Goal: Complete application form

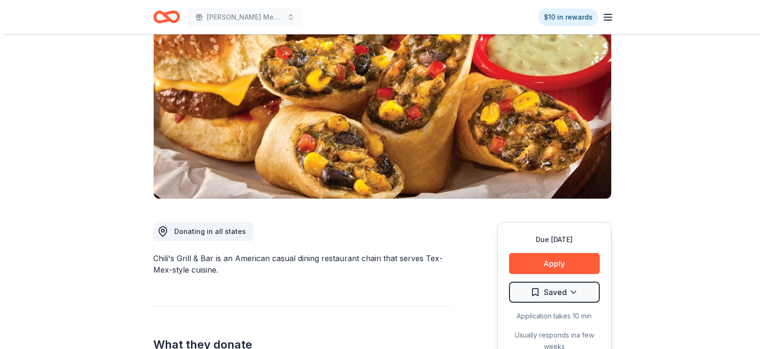
scroll to position [191, 0]
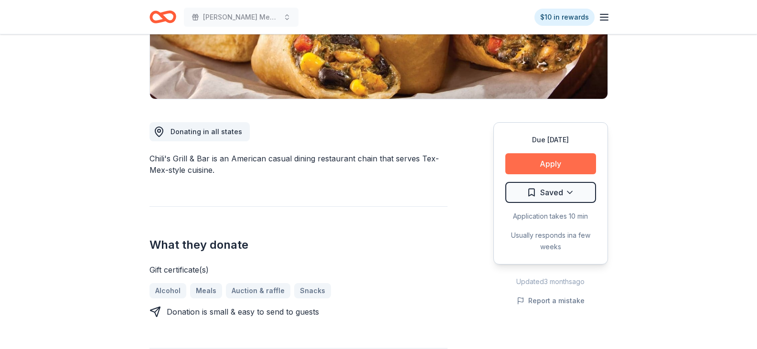
click at [541, 161] on button "Apply" at bounding box center [550, 163] width 91 height 21
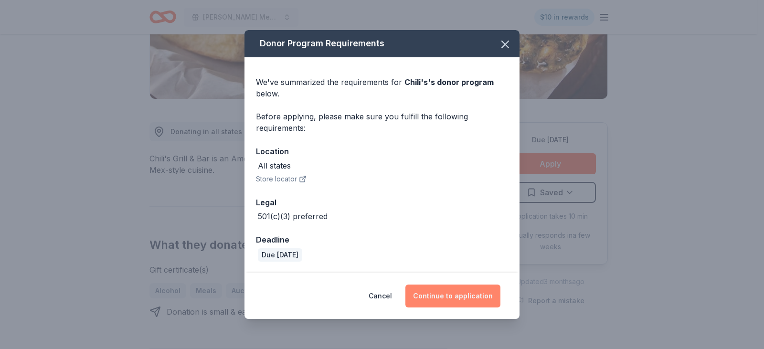
click at [440, 293] on button "Continue to application" at bounding box center [452, 296] width 95 height 23
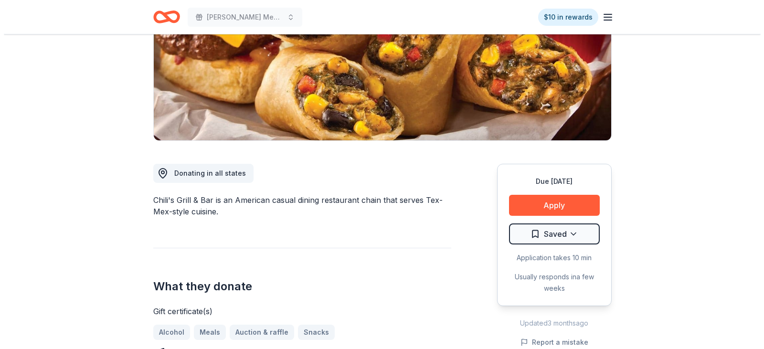
scroll to position [191, 0]
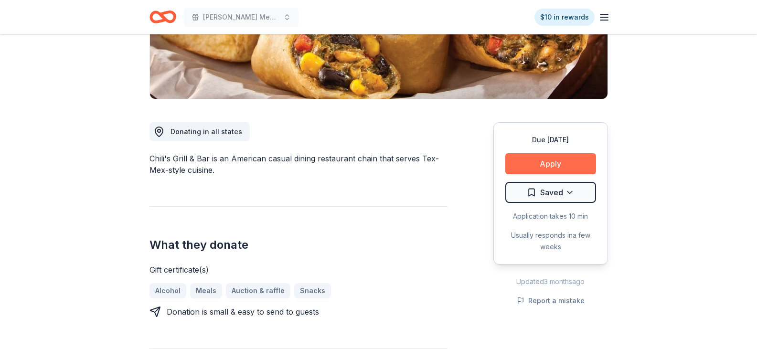
click at [537, 161] on button "Apply" at bounding box center [550, 163] width 91 height 21
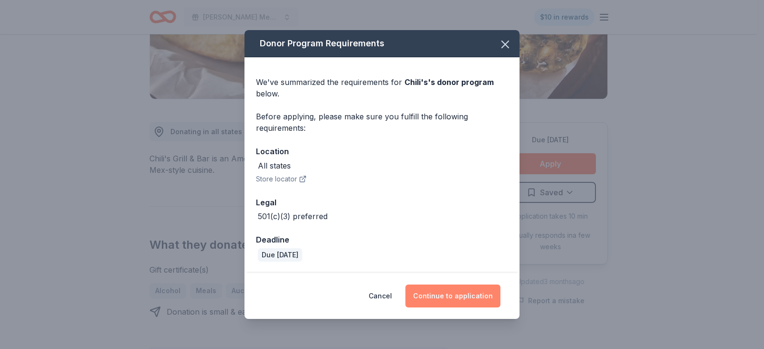
click at [454, 295] on button "Continue to application" at bounding box center [452, 296] width 95 height 23
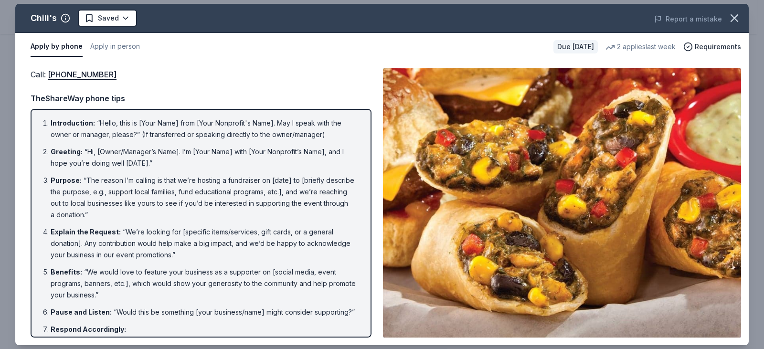
scroll to position [48, 0]
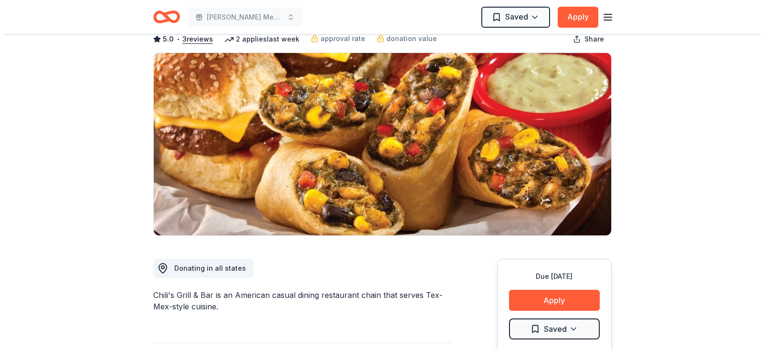
scroll to position [191, 0]
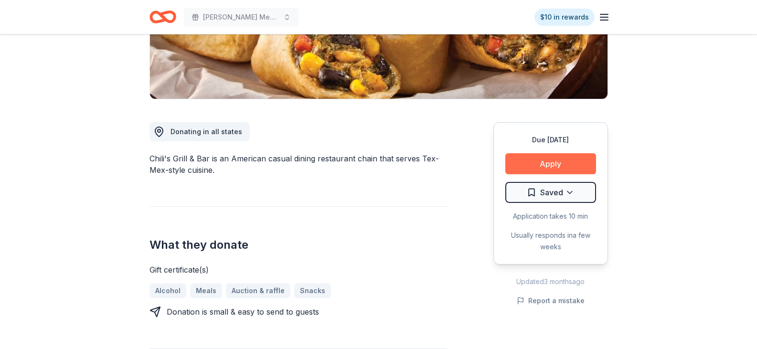
click at [553, 162] on button "Apply" at bounding box center [550, 163] width 91 height 21
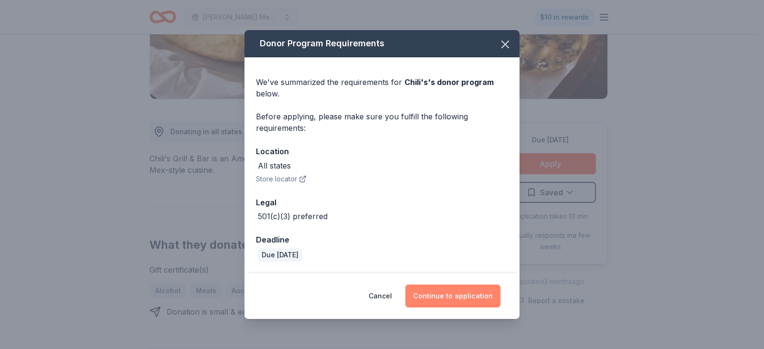
click at [459, 299] on button "Continue to application" at bounding box center [452, 296] width 95 height 23
